Goal: Entertainment & Leisure: Browse casually

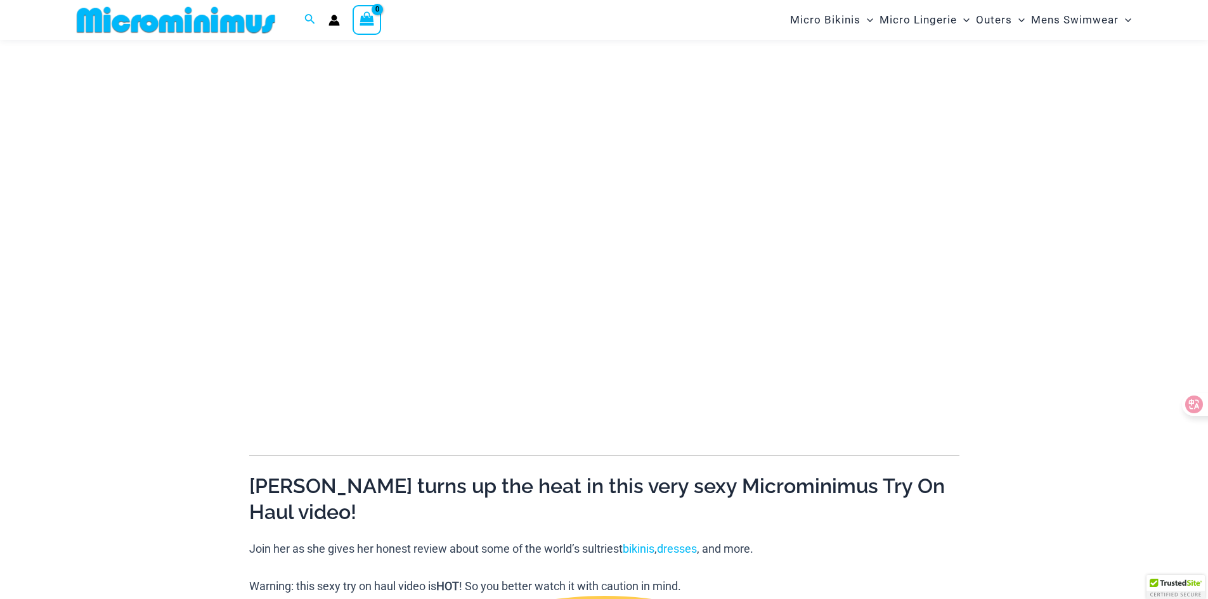
scroll to position [118, 0]
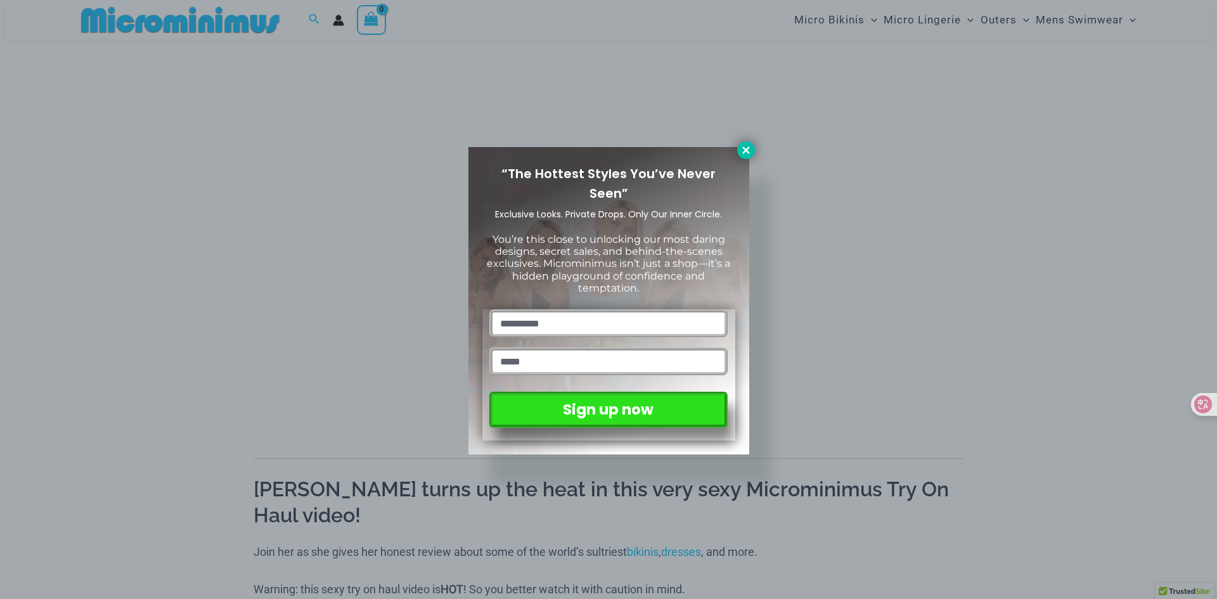
click at [740, 152] on icon at bounding box center [745, 150] width 11 height 11
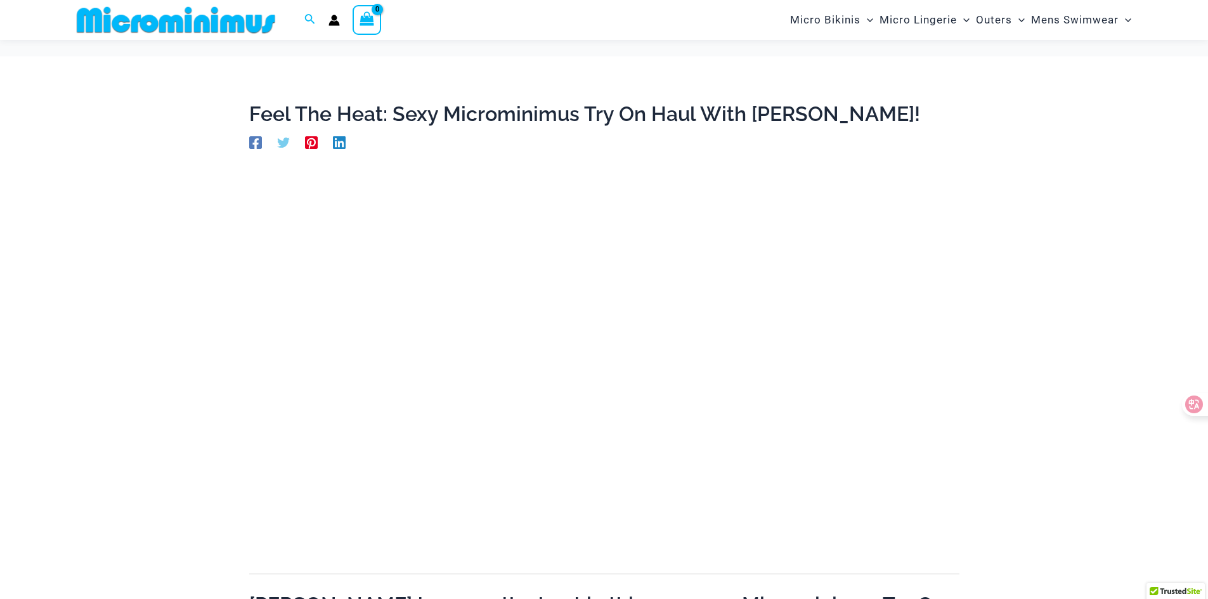
scroll to position [0, 0]
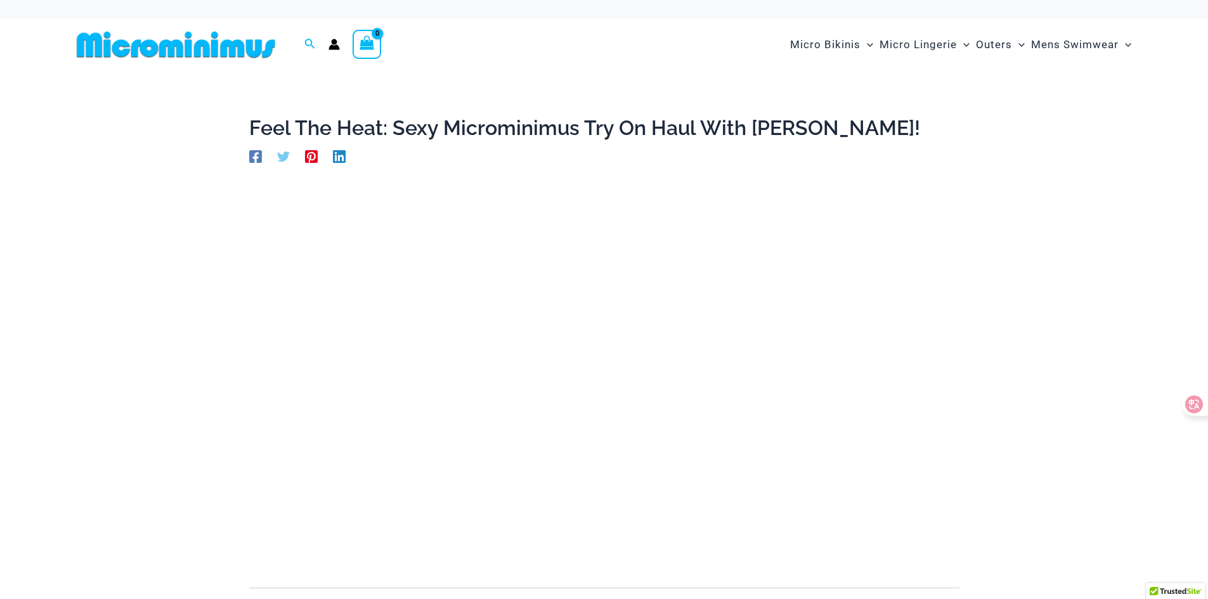
drag, startPoint x: 620, startPoint y: 65, endPoint x: 613, endPoint y: 89, distance: 25.1
click at [620, 65] on div "Micro Bikinis Menu Toggle Sexy Bikini Sets Bikini Tops Bikini Bottoms Menu Togg…" at bounding box center [863, 44] width 547 height 51
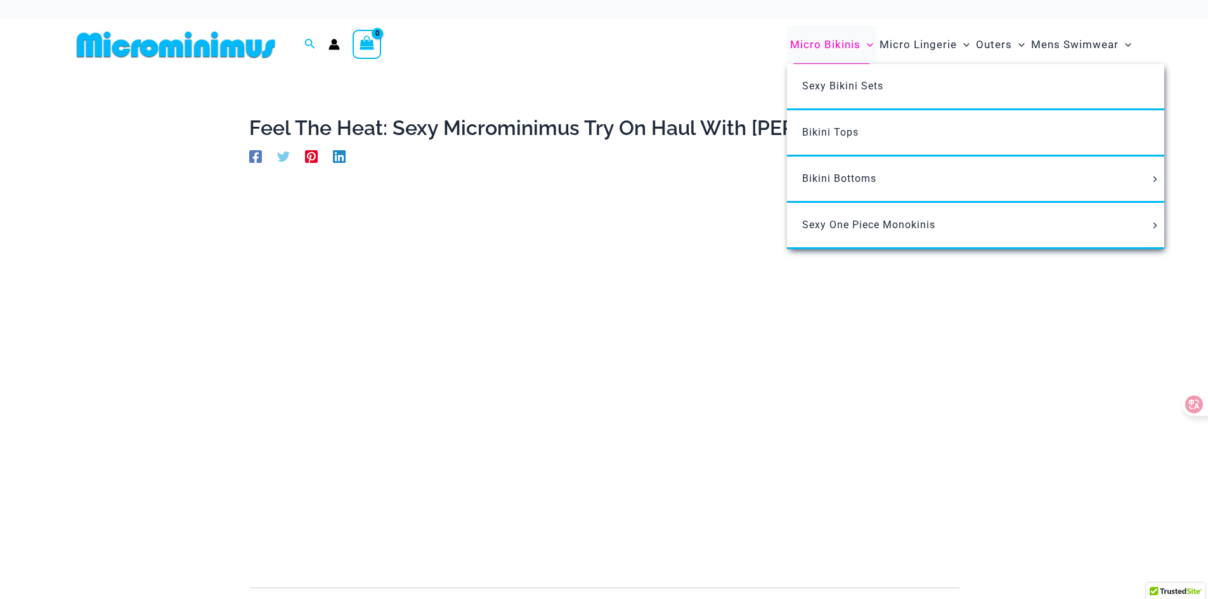
click at [829, 47] on span "Micro Bikinis" at bounding box center [825, 45] width 70 height 32
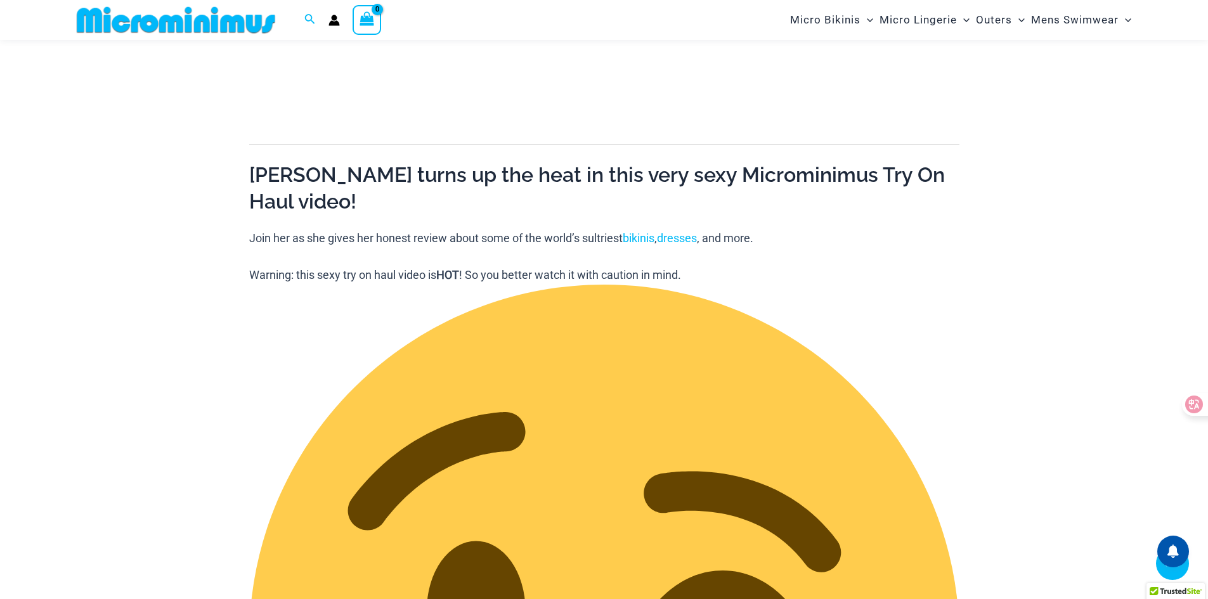
scroll to position [436, 0]
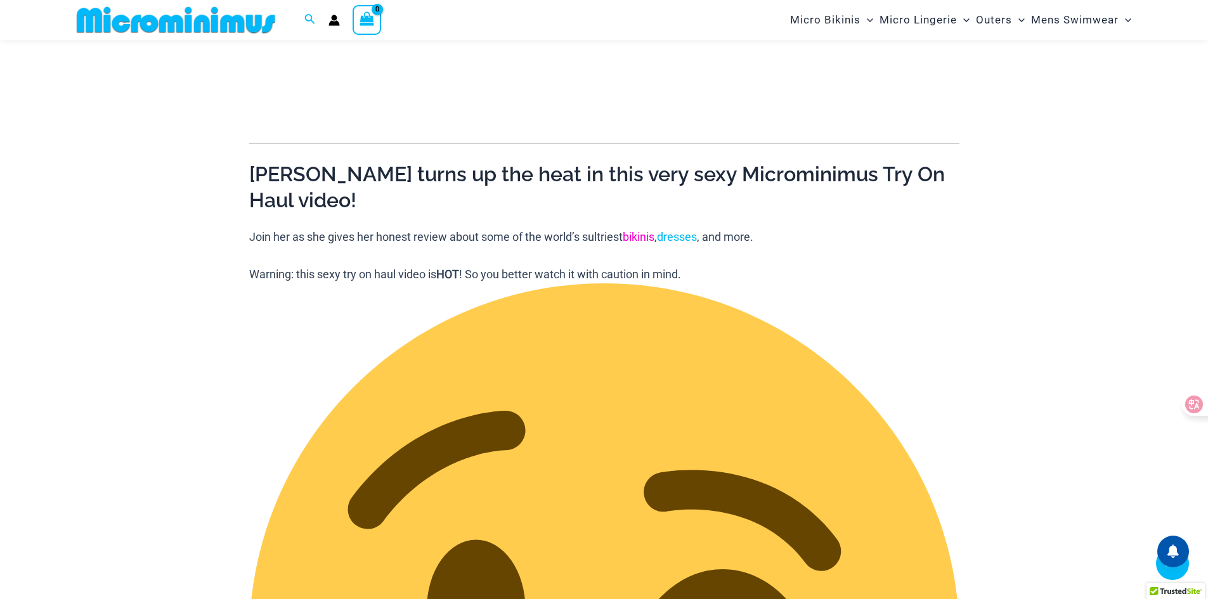
click at [635, 230] on link "bikinis" at bounding box center [639, 236] width 32 height 13
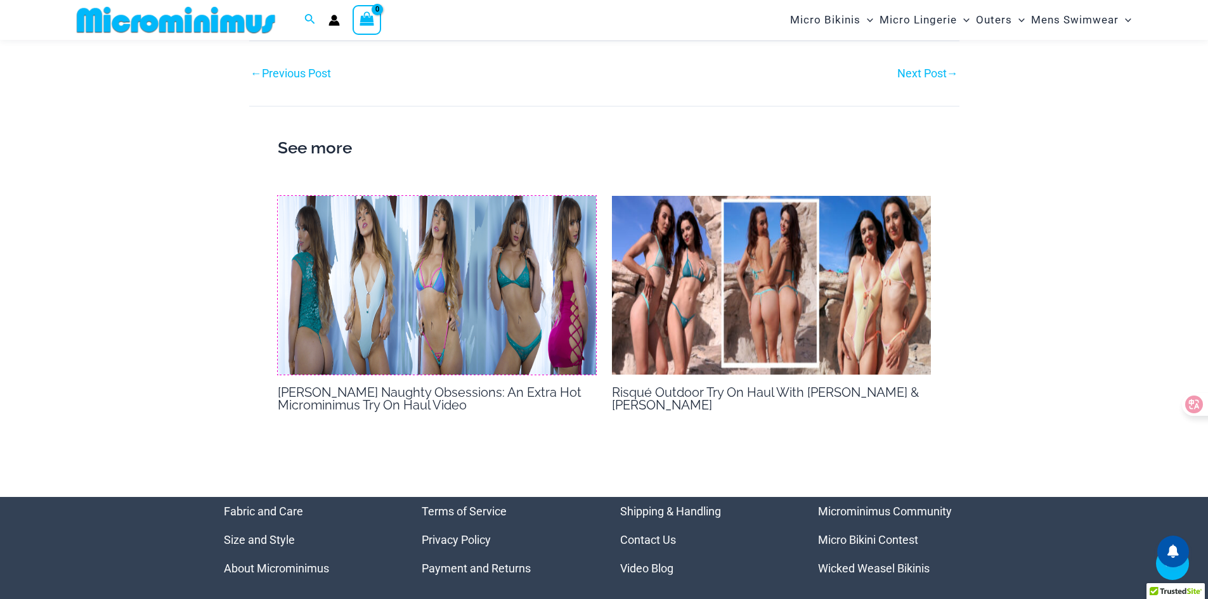
scroll to position [2398, 0]
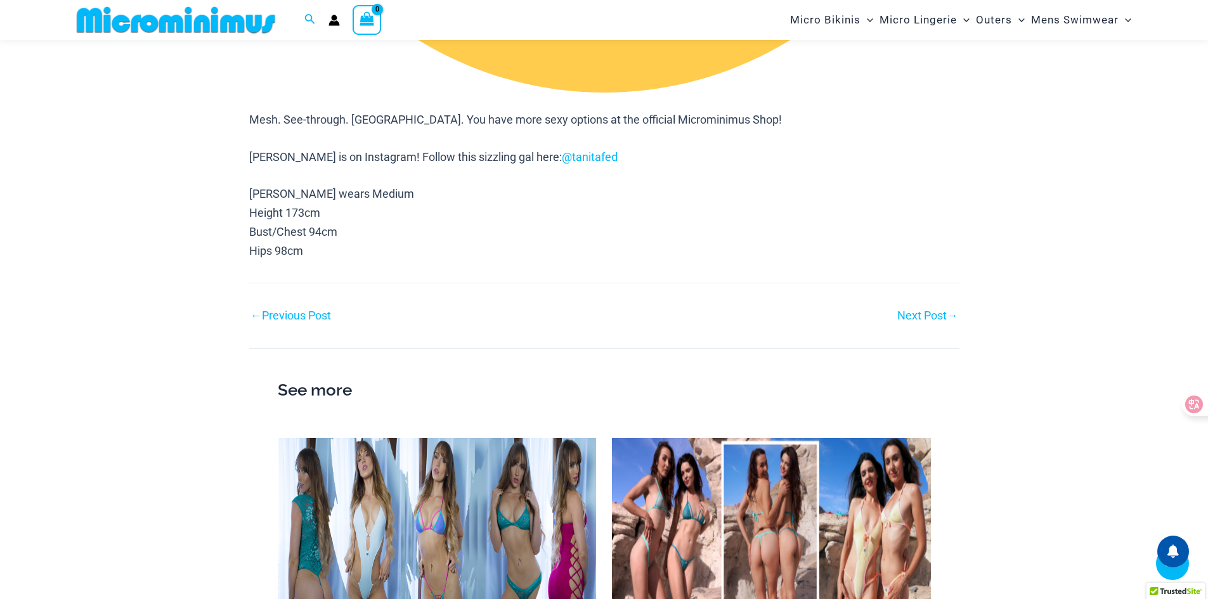
click at [910, 283] on nav "Post navigation ← Previous Post Next Post →" at bounding box center [604, 304] width 710 height 42
click at [912, 310] on link "Next Post →" at bounding box center [927, 315] width 61 height 11
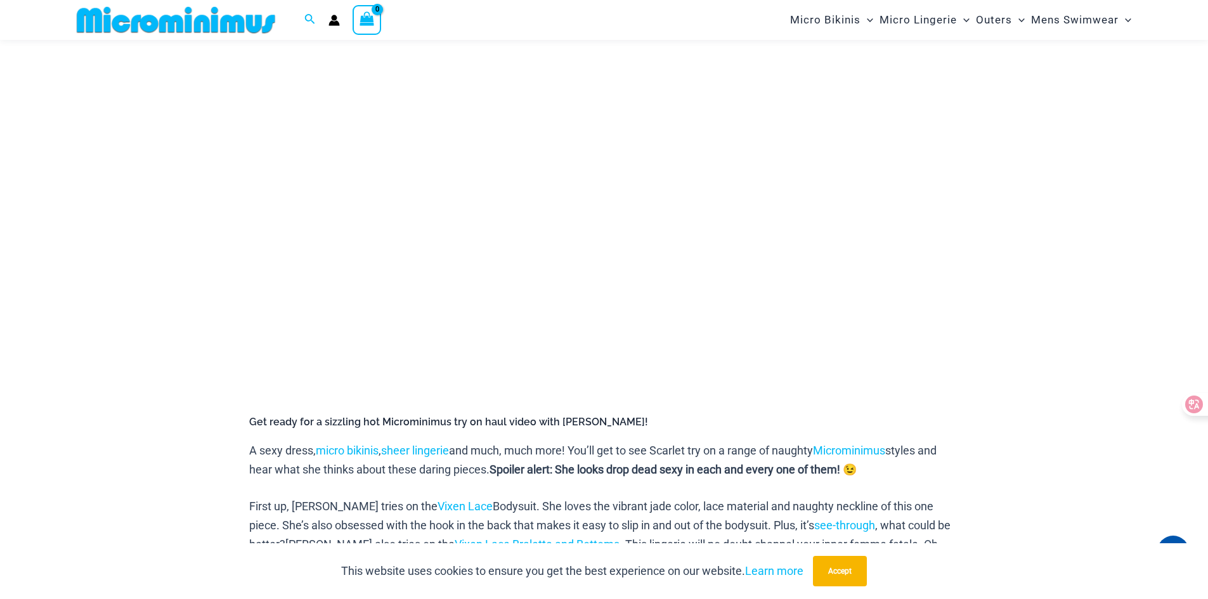
scroll to position [179, 0]
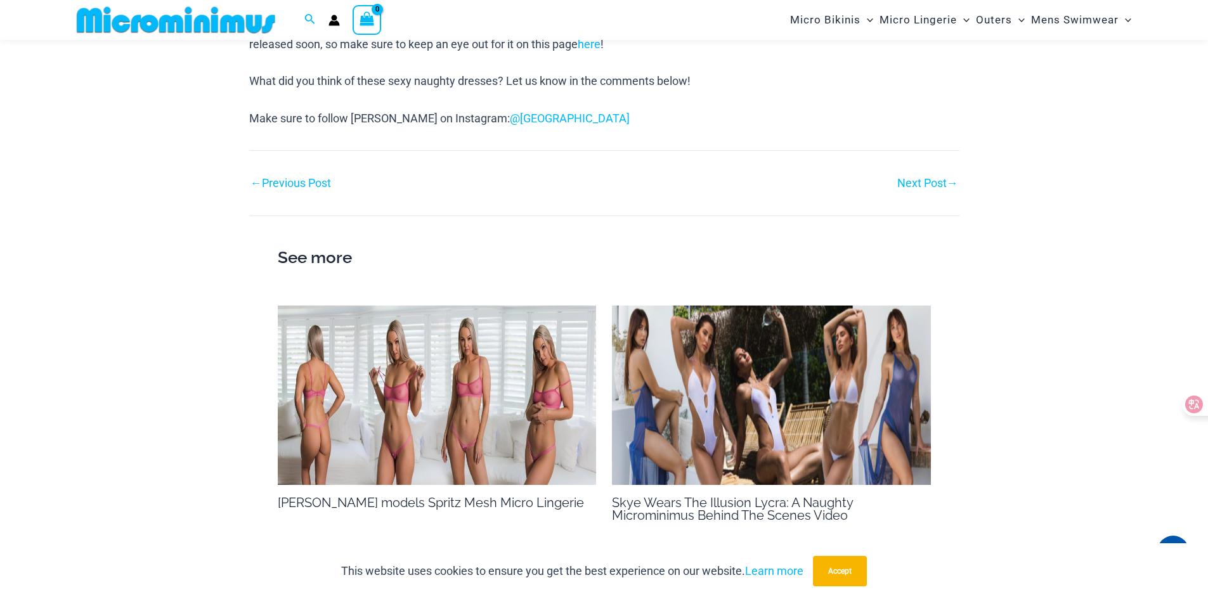
scroll to position [2305, 0]
click at [480, 413] on img at bounding box center [437, 396] width 319 height 179
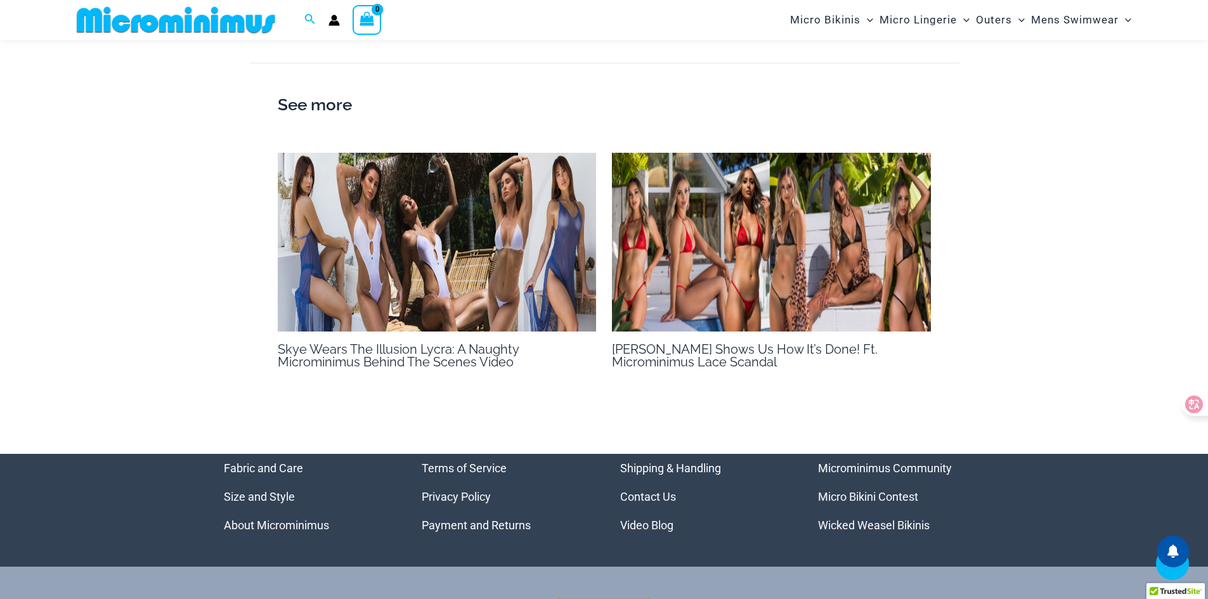
scroll to position [934, 0]
